Goal: Find contact information: Find contact information

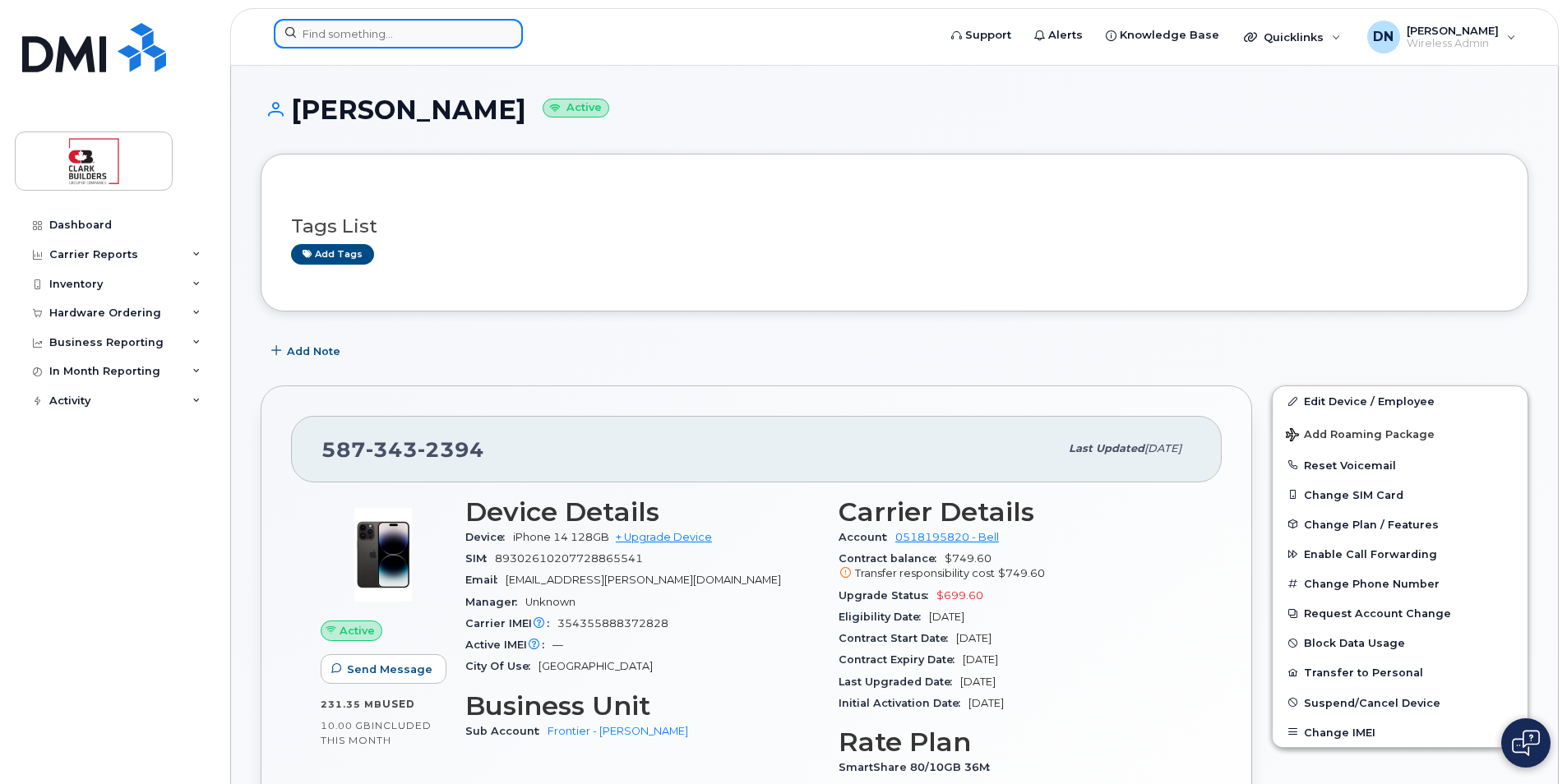
drag, startPoint x: 0, startPoint y: 0, endPoint x: 379, endPoint y: 33, distance: 380.4
click at [379, 32] on input at bounding box center [398, 34] width 249 height 30
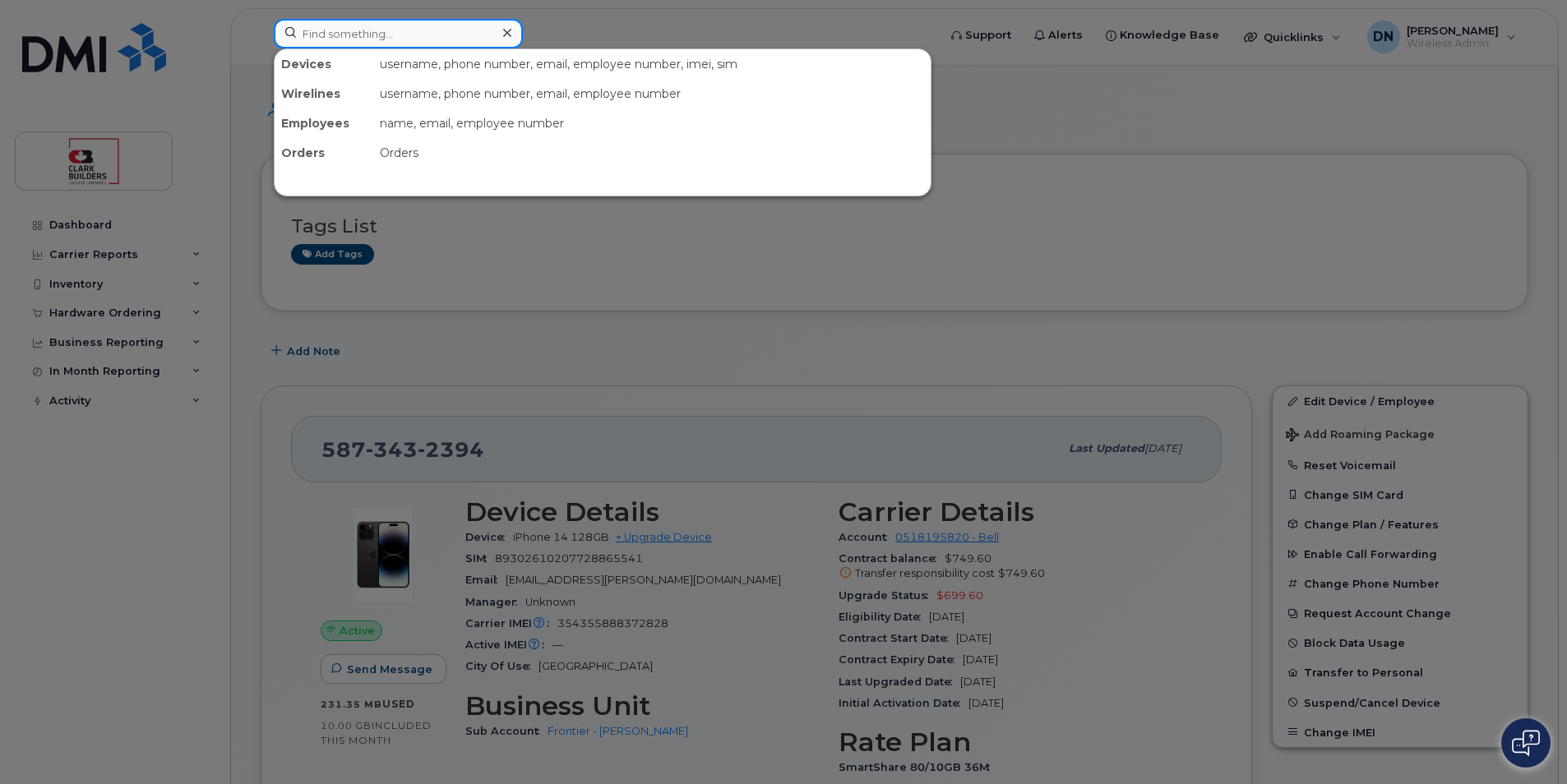
click at [470, 19] on input at bounding box center [398, 34] width 249 height 30
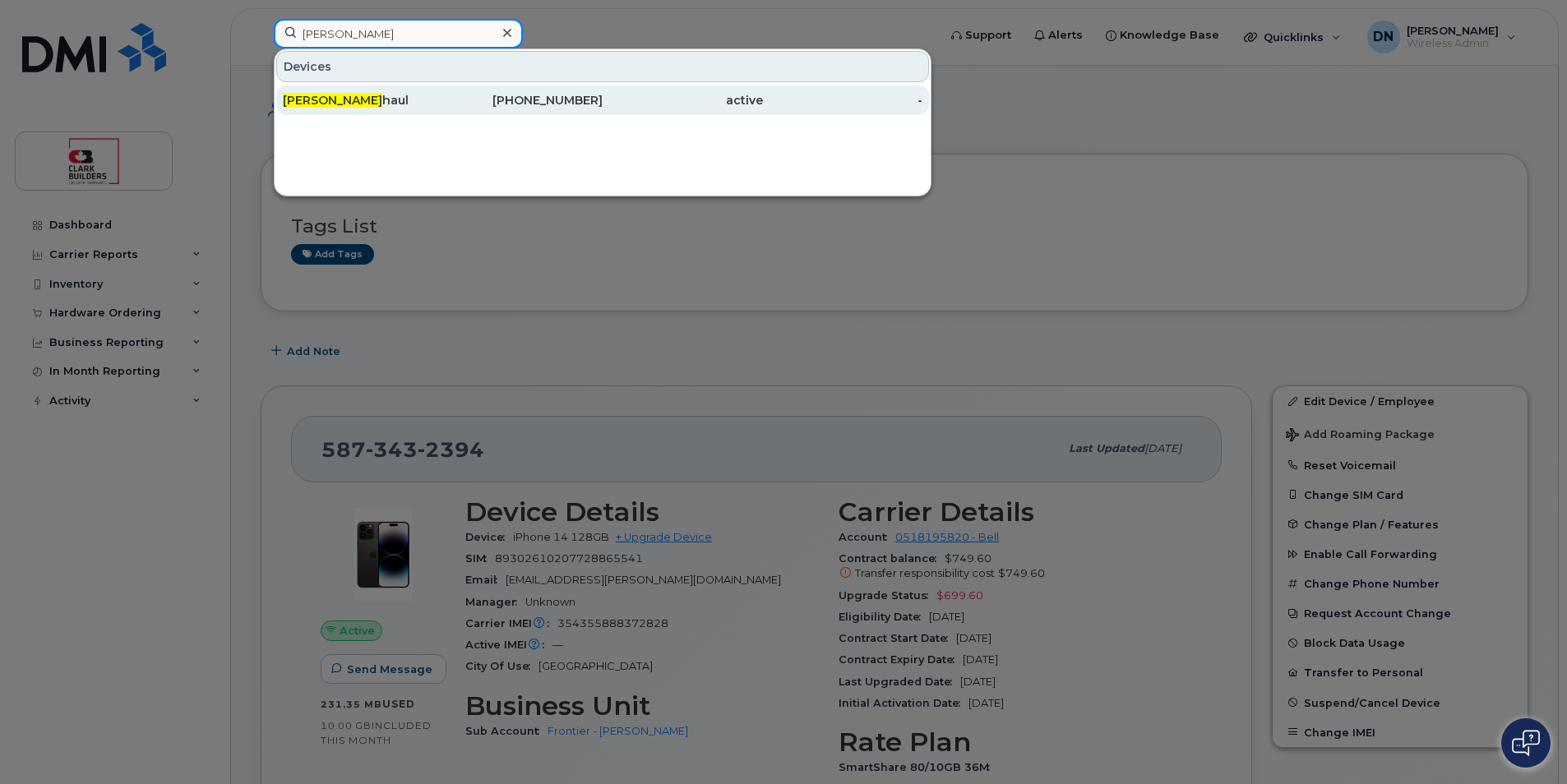
type input "matt s"
click at [456, 101] on div "780-266-9846" at bounding box center [523, 101] width 160 height 16
